Goal: Task Accomplishment & Management: Use online tool/utility

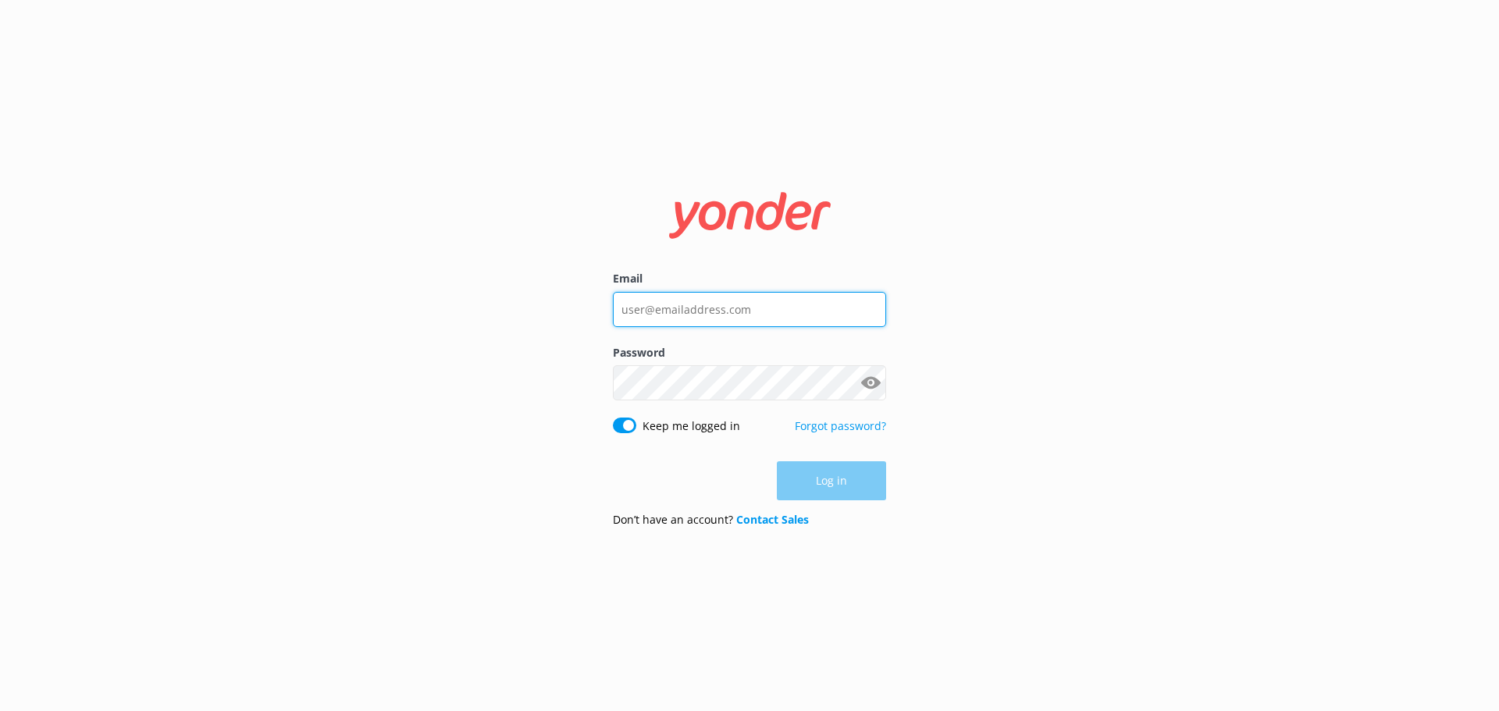
type input "[EMAIL_ADDRESS][DOMAIN_NAME]"
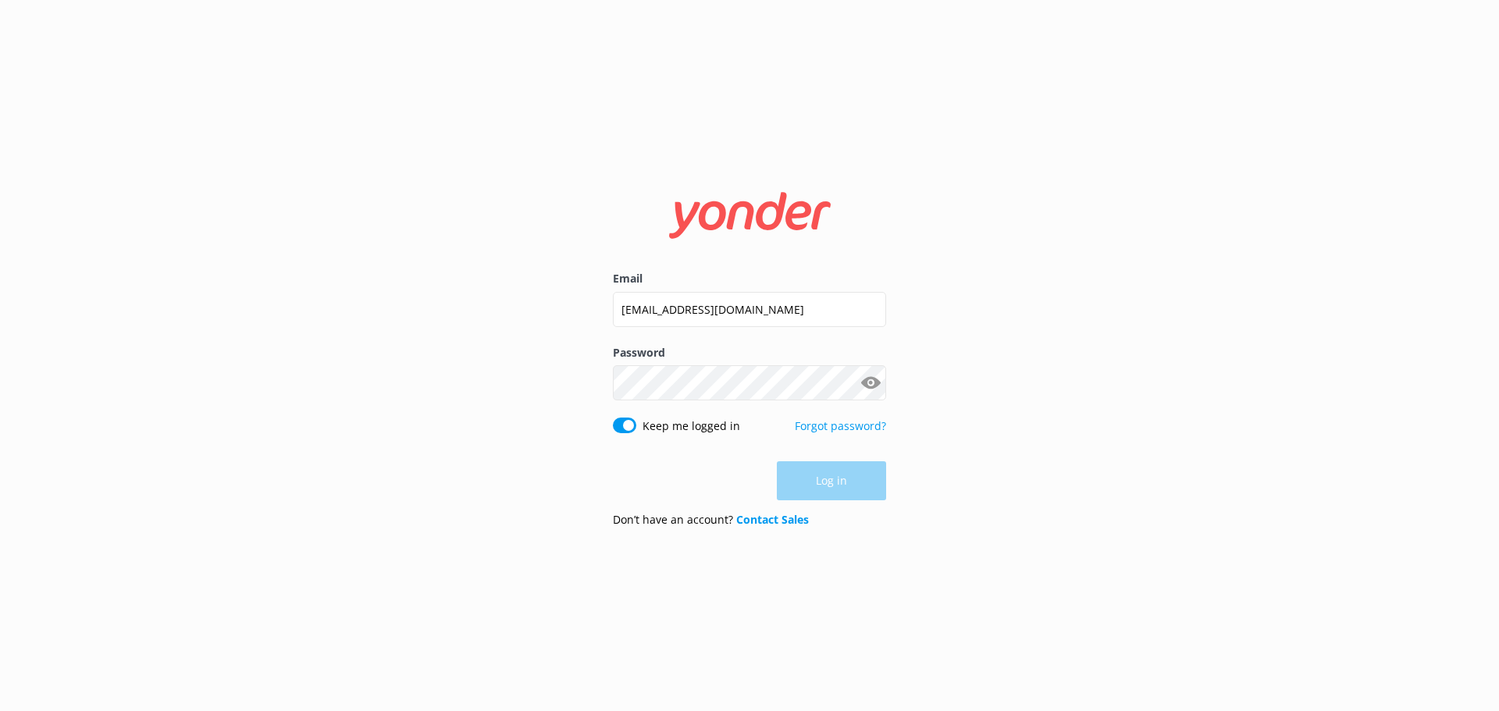
click at [825, 489] on div "Log in" at bounding box center [749, 480] width 273 height 39
click at [825, 486] on button "Log in" at bounding box center [831, 481] width 109 height 39
